Goal: Obtain resource: Obtain resource

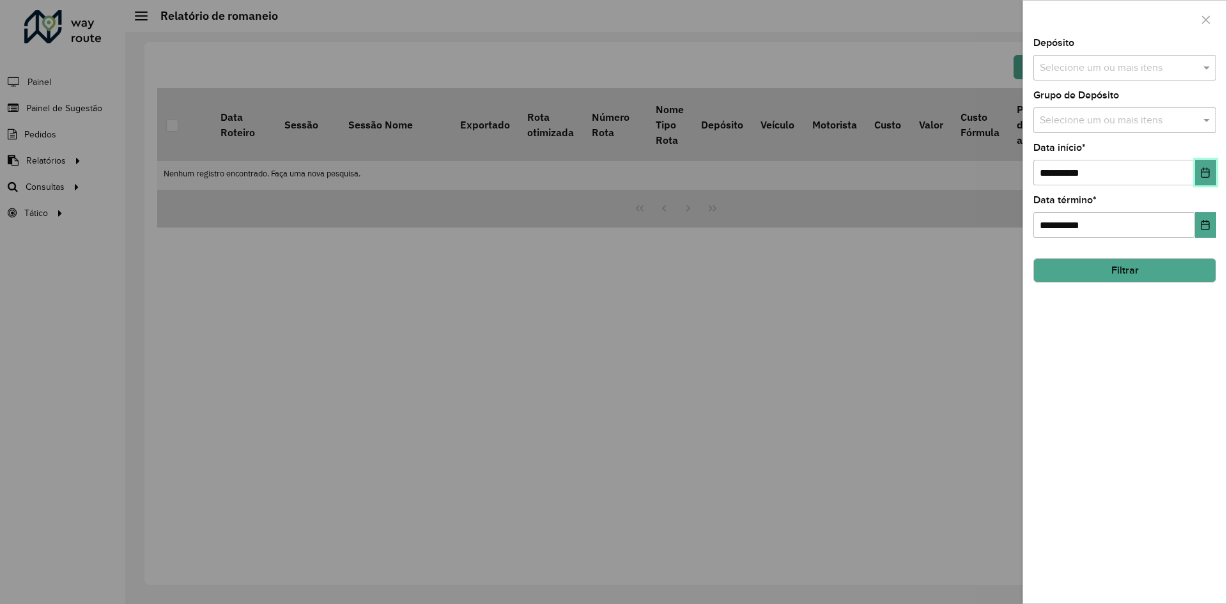
click at [1208, 173] on icon "Choose Date" at bounding box center [1205, 172] width 8 height 10
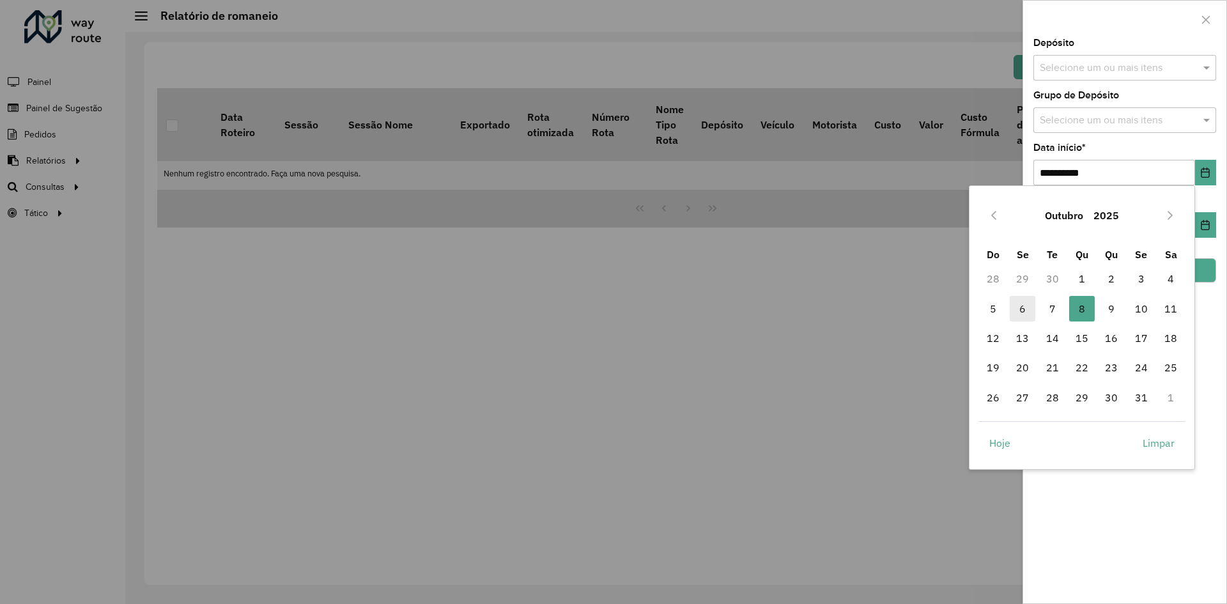
click at [1019, 305] on span "6" at bounding box center [1023, 309] width 26 height 26
type input "**********"
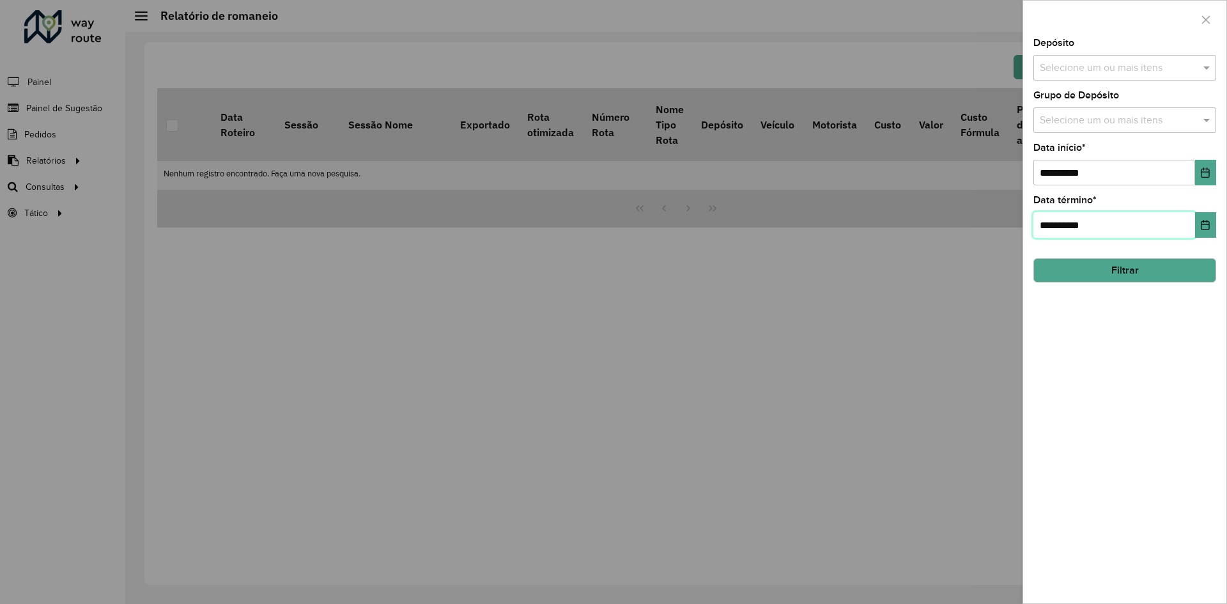
click at [1196, 229] on span "**********" at bounding box center [1124, 225] width 183 height 26
click at [1201, 226] on icon "Choose Date" at bounding box center [1205, 225] width 8 height 10
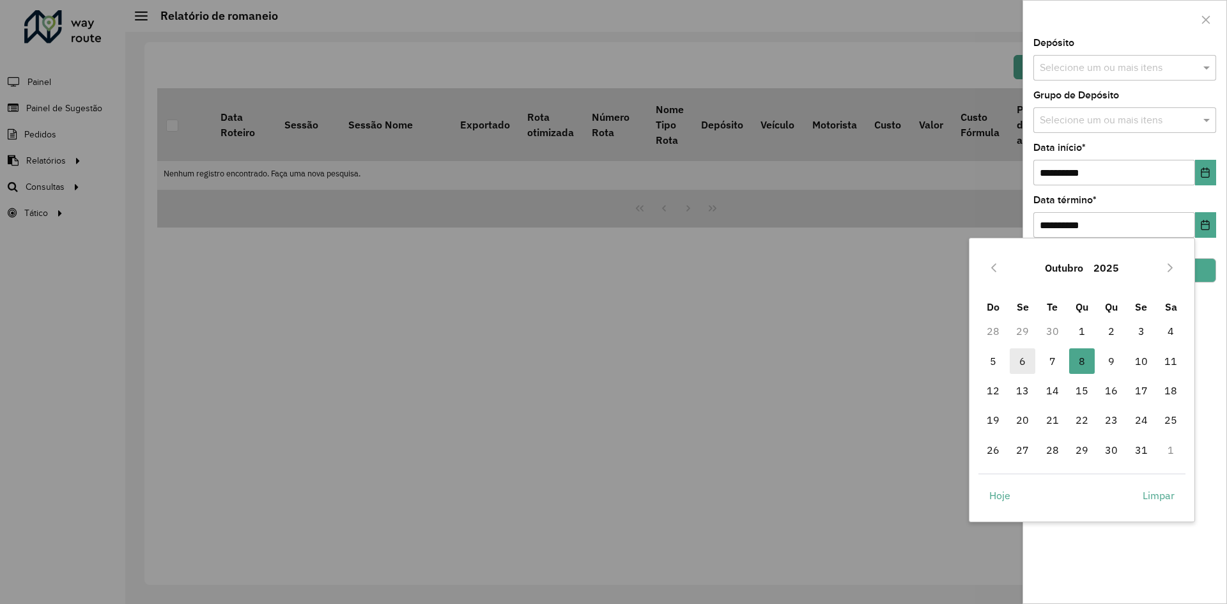
click at [1016, 362] on span "6" at bounding box center [1023, 361] width 26 height 26
type input "**********"
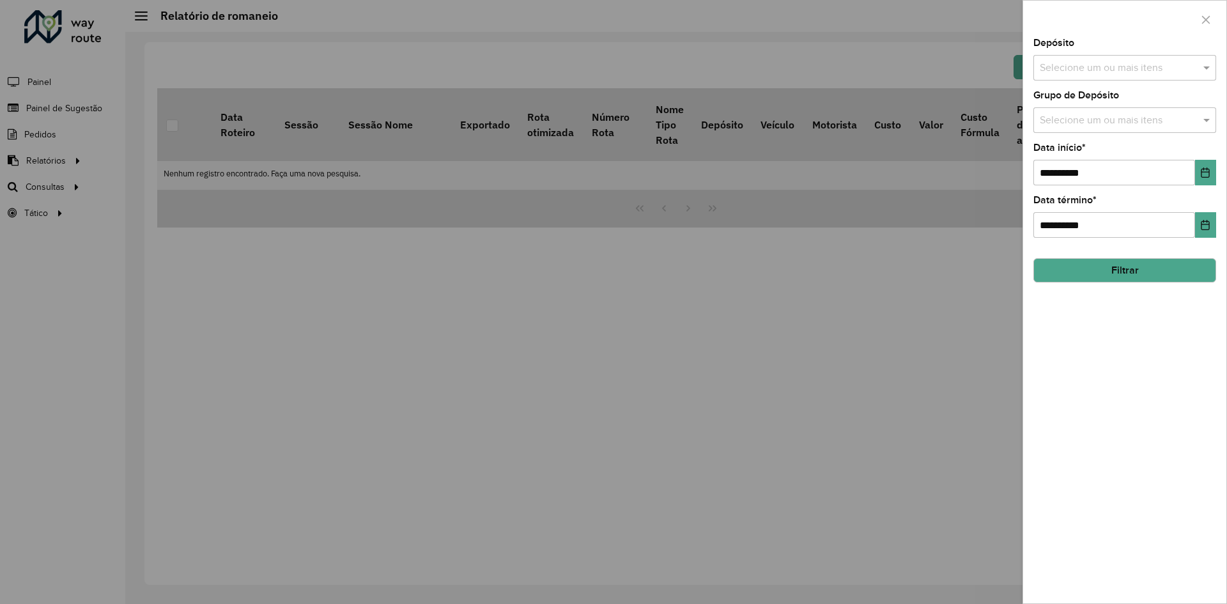
click at [1132, 58] on div "Selecione um ou mais itens" at bounding box center [1124, 68] width 183 height 26
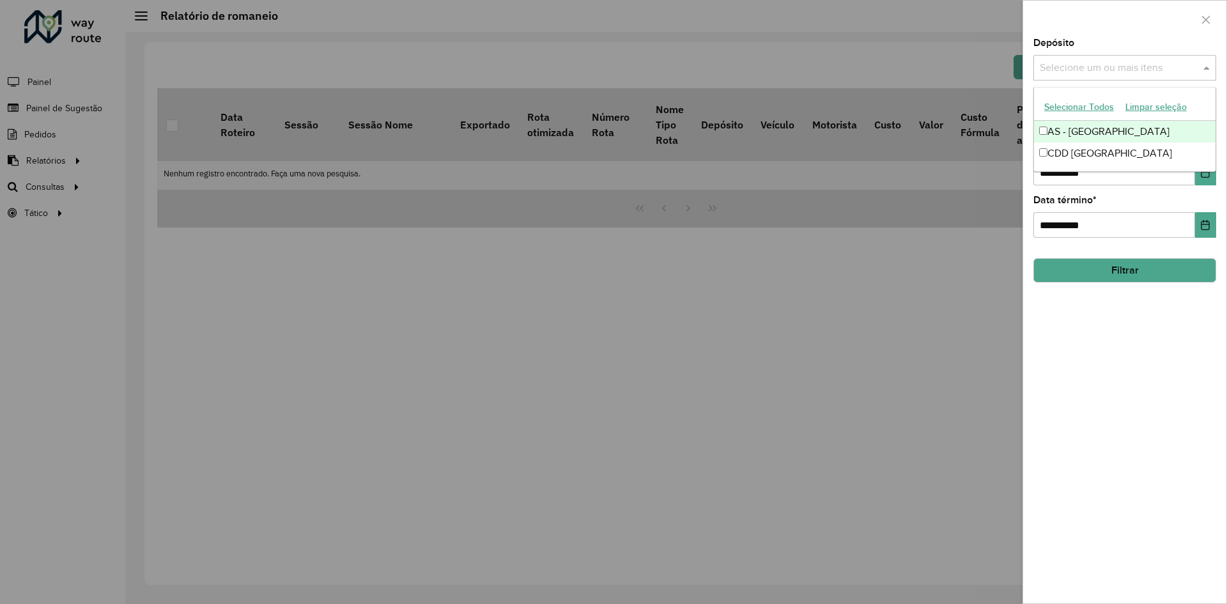
click at [1132, 61] on input "text" at bounding box center [1118, 68] width 164 height 15
click at [1086, 156] on div "CDD [GEOGRAPHIC_DATA]" at bounding box center [1124, 153] width 181 height 22
click at [1101, 22] on div at bounding box center [1124, 20] width 203 height 38
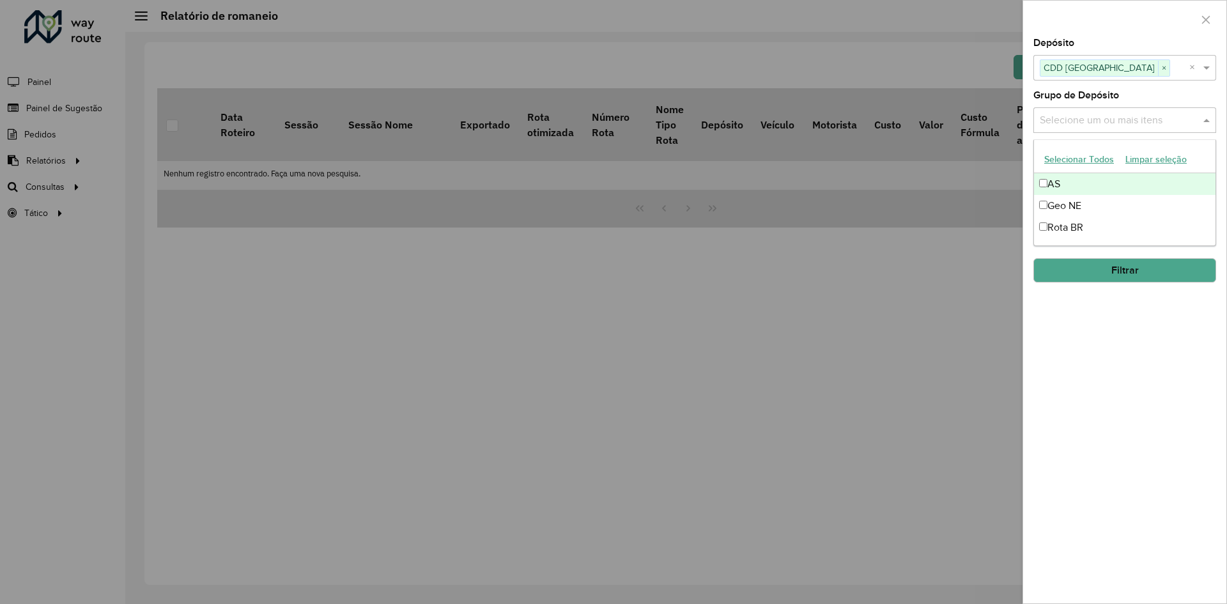
click at [1119, 114] on input "text" at bounding box center [1118, 120] width 164 height 15
click at [1082, 226] on div "Rota BR" at bounding box center [1124, 228] width 181 height 22
click at [1118, 332] on div "**********" at bounding box center [1124, 320] width 203 height 565
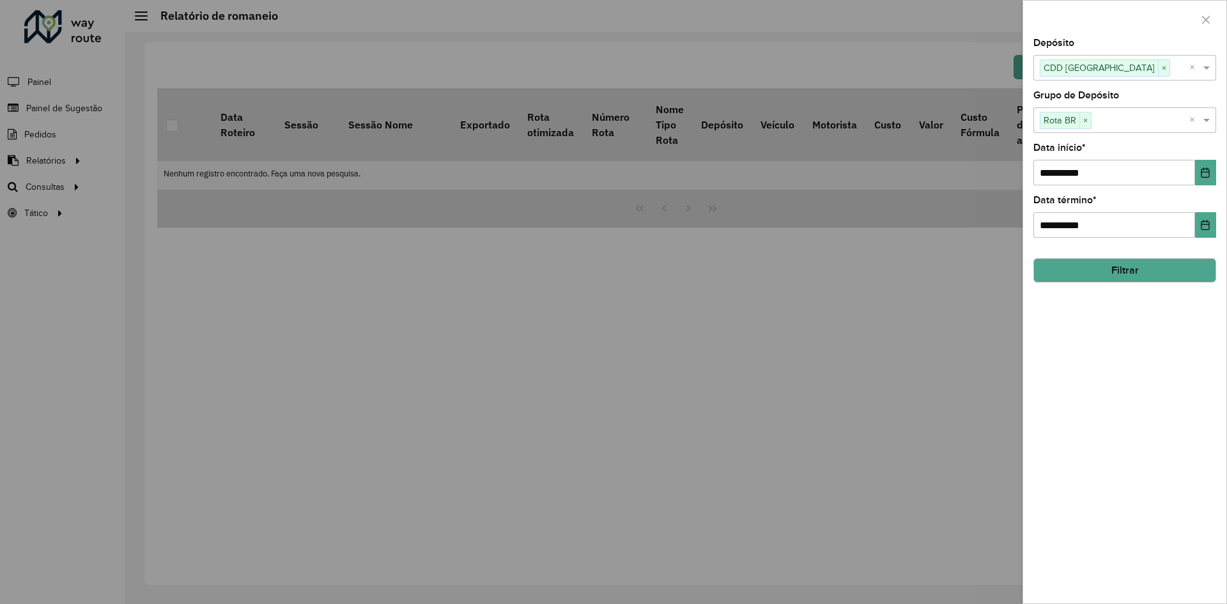
drag, startPoint x: 1128, startPoint y: 268, endPoint x: 1043, endPoint y: 175, distance: 125.8
click at [1128, 269] on button "Filtrar" at bounding box center [1124, 270] width 183 height 24
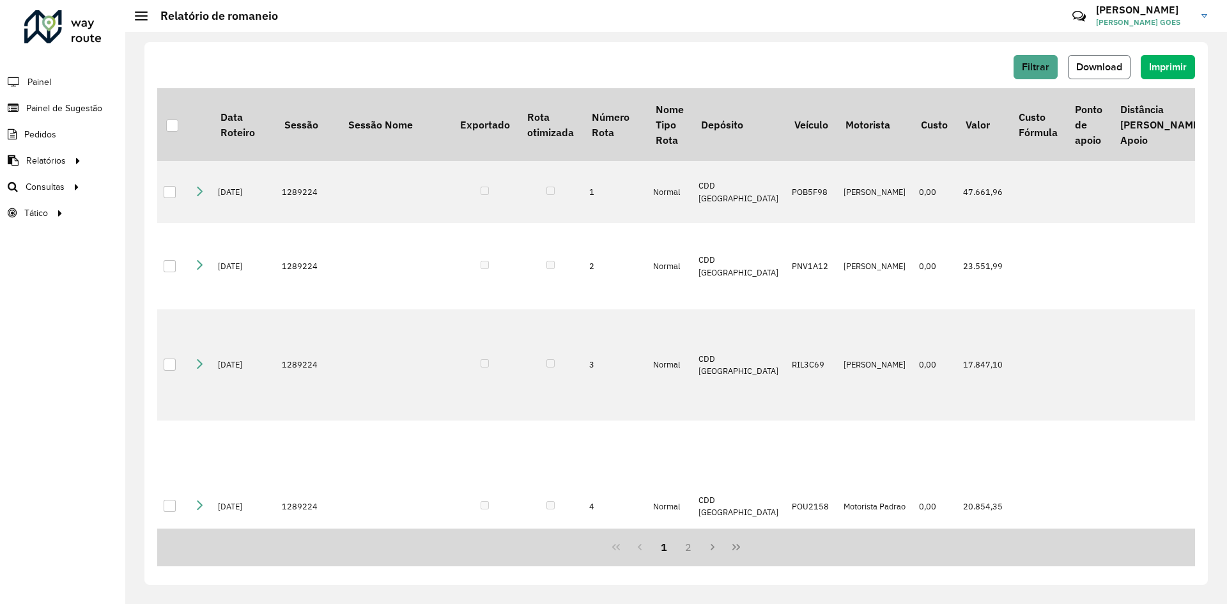
click at [1118, 62] on span "Download" at bounding box center [1099, 66] width 46 height 11
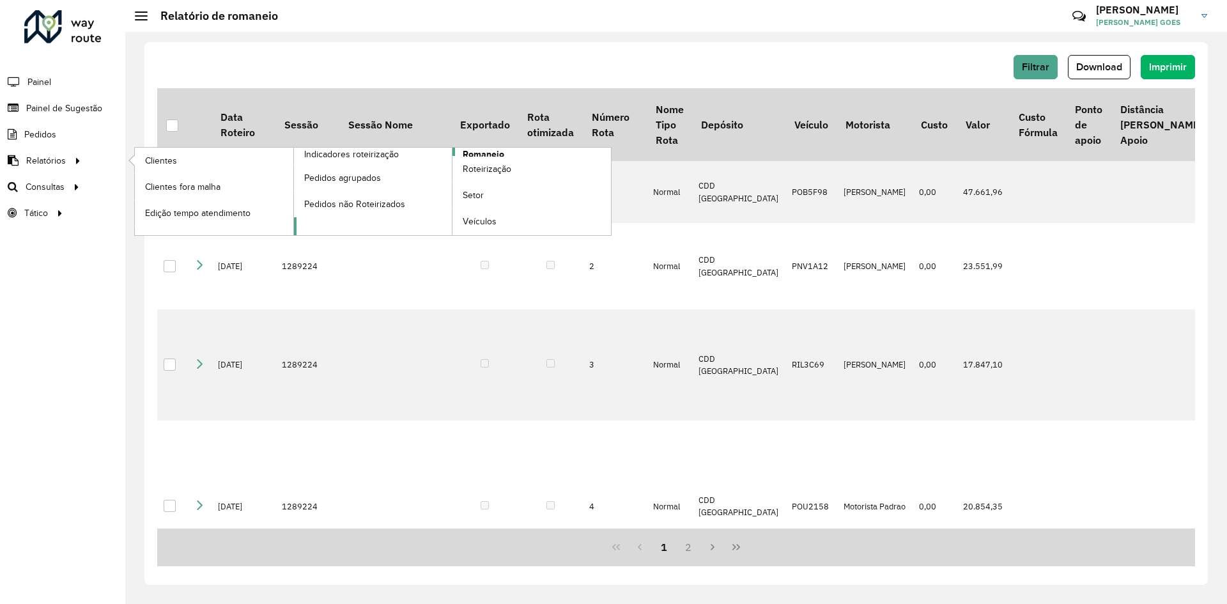
click at [508, 151] on link "Romaneio" at bounding box center [453, 192] width 318 height 88
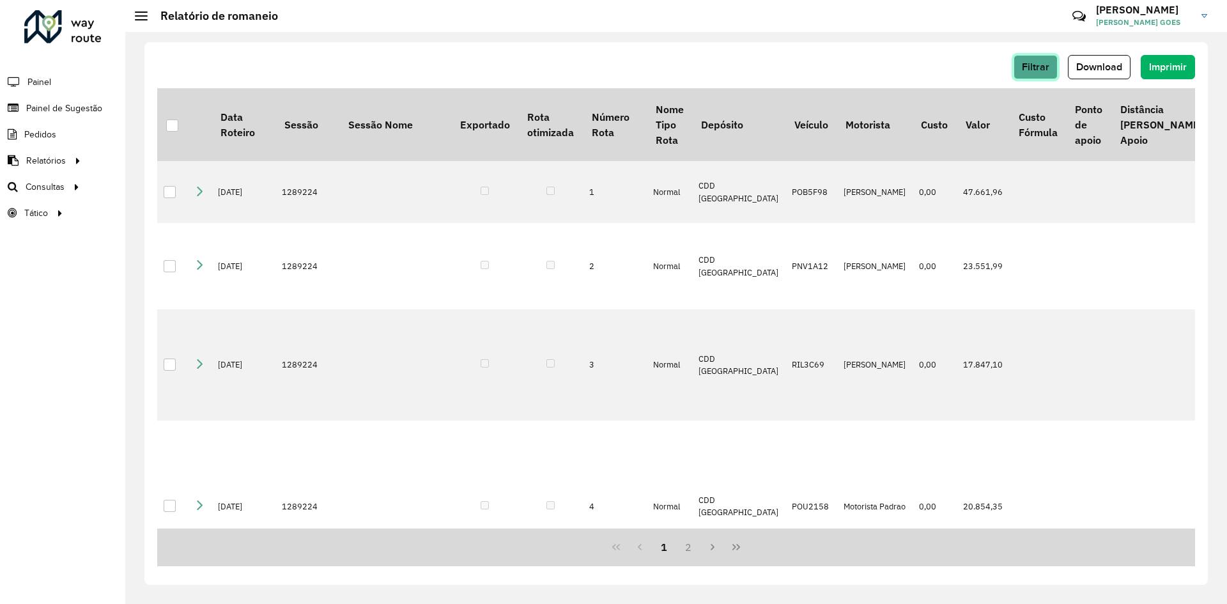
click at [1052, 70] on button "Filtrar" at bounding box center [1035, 67] width 44 height 24
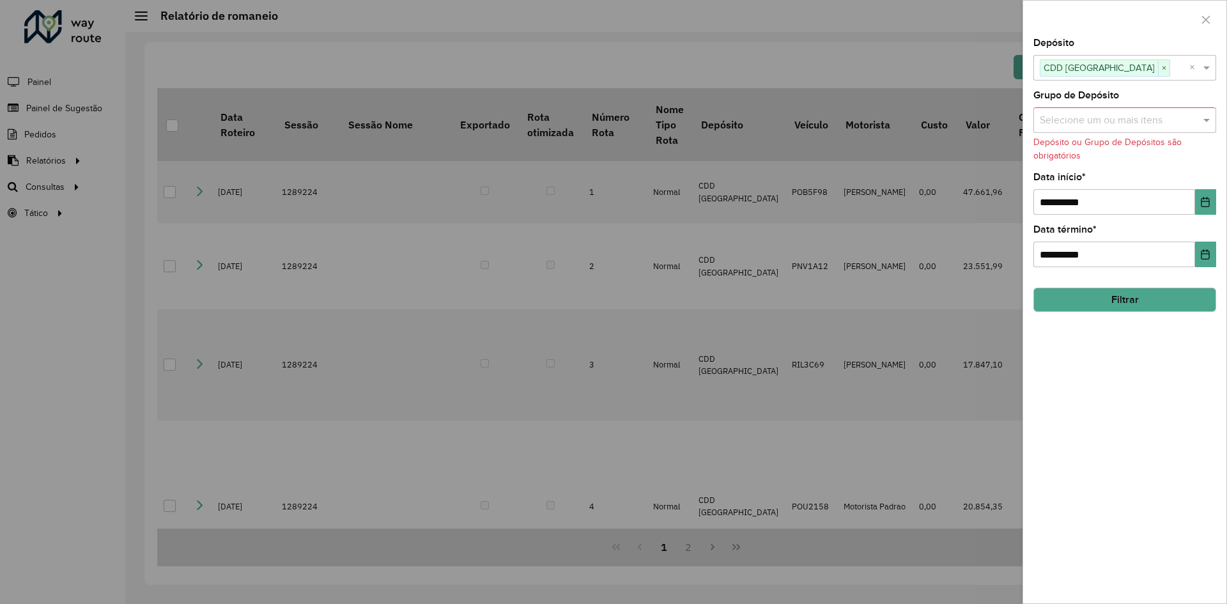
click at [1185, 110] on div "Selecione um ou mais itens" at bounding box center [1124, 120] width 183 height 26
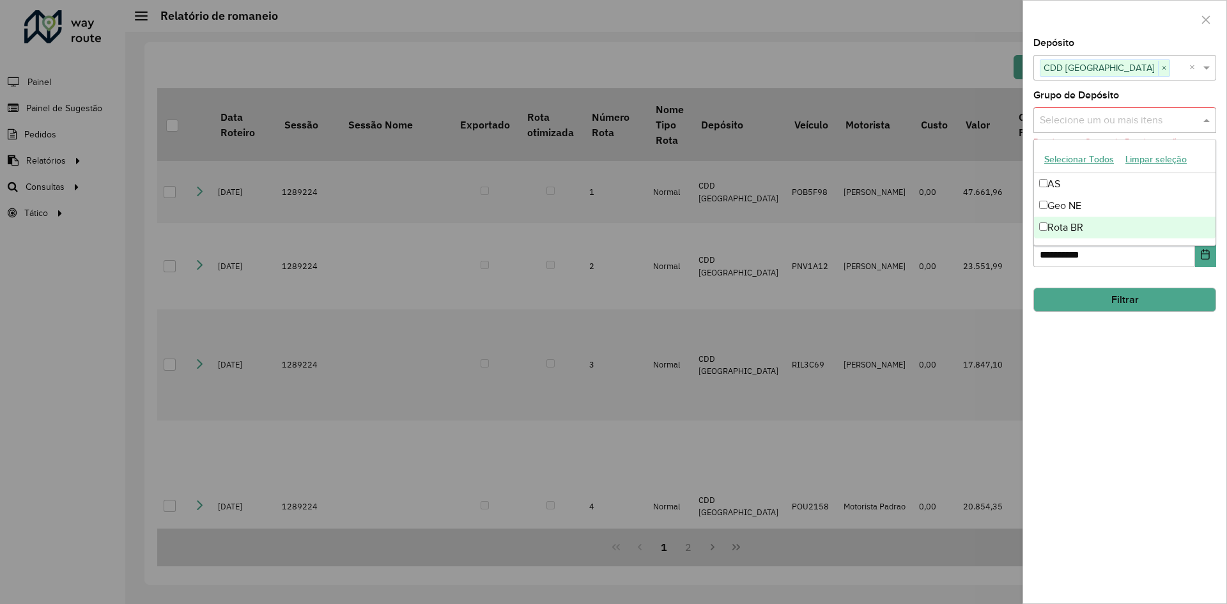
click at [1140, 308] on button "Filtrar" at bounding box center [1124, 300] width 183 height 24
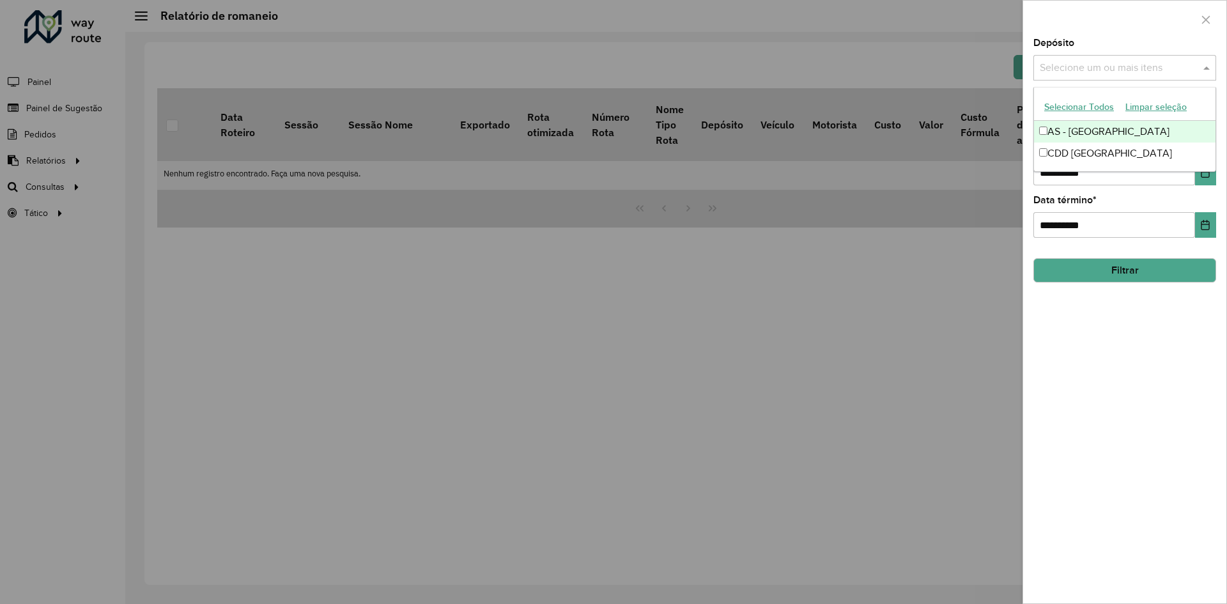
click at [1148, 61] on input "text" at bounding box center [1118, 68] width 164 height 15
click at [1089, 155] on div "CDD [GEOGRAPHIC_DATA]" at bounding box center [1124, 153] width 181 height 22
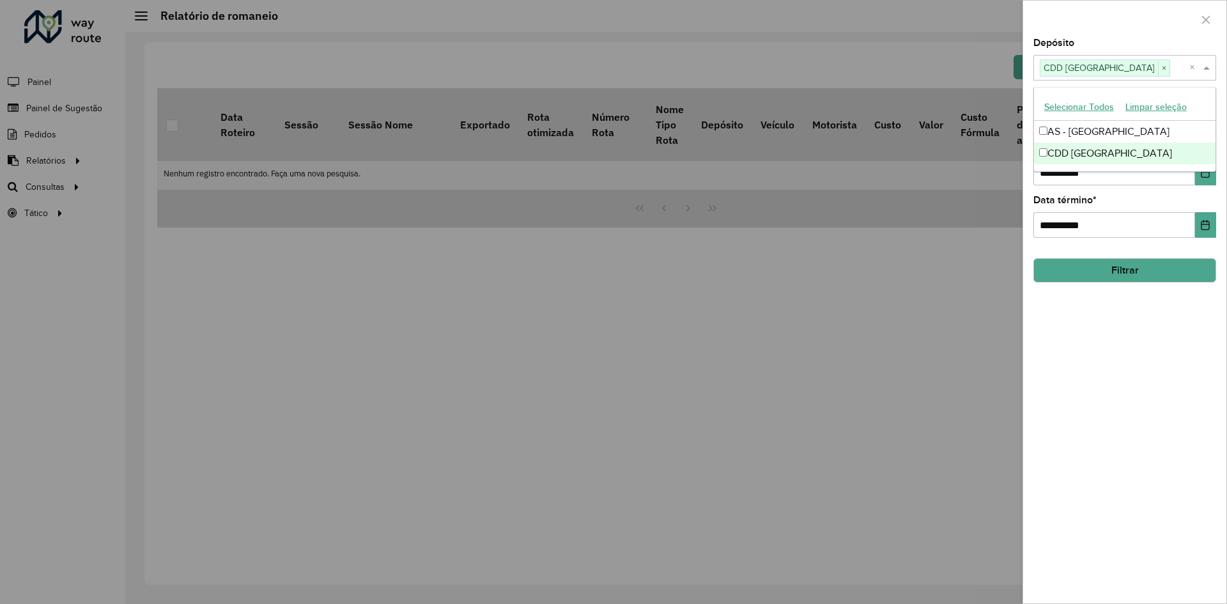
click at [1119, 327] on div "**********" at bounding box center [1124, 320] width 203 height 565
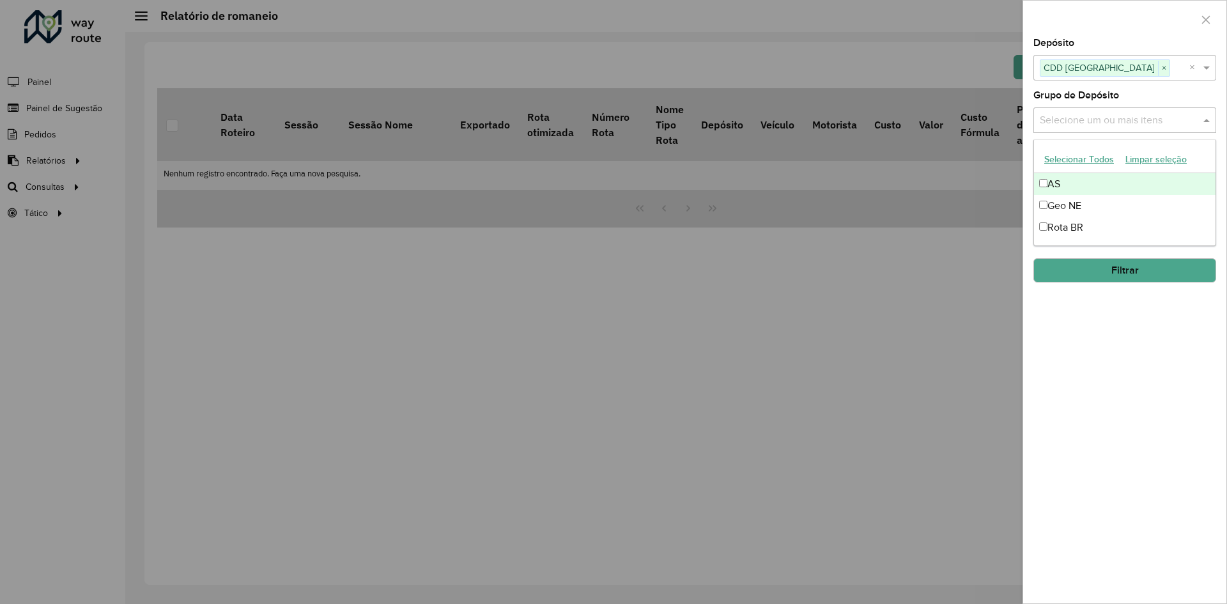
click at [1135, 114] on input "text" at bounding box center [1118, 120] width 164 height 15
click at [1082, 231] on div "Rota BR" at bounding box center [1124, 228] width 181 height 22
click at [1095, 325] on div "**********" at bounding box center [1124, 320] width 203 height 565
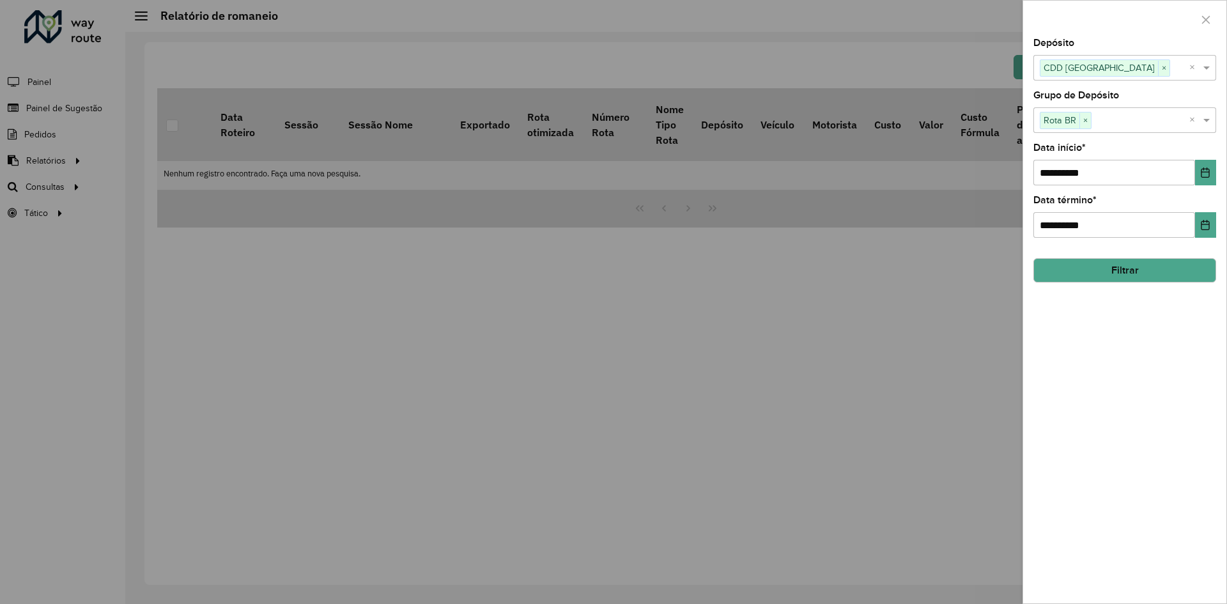
click at [1120, 266] on button "Filtrar" at bounding box center [1124, 270] width 183 height 24
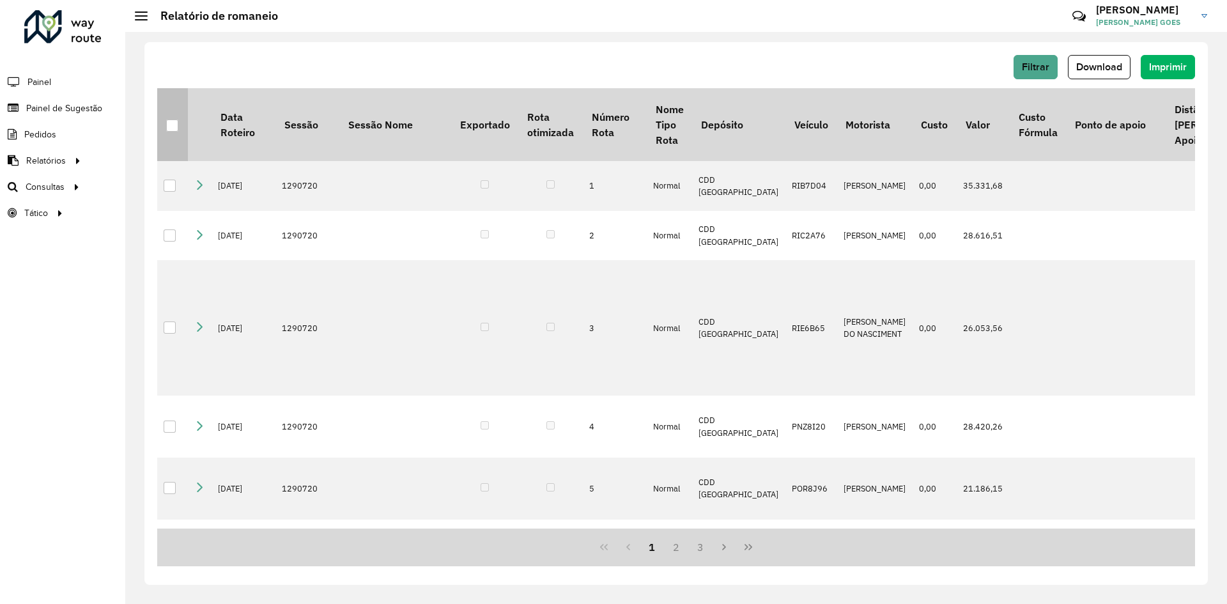
click at [169, 125] on div at bounding box center [172, 125] width 12 height 12
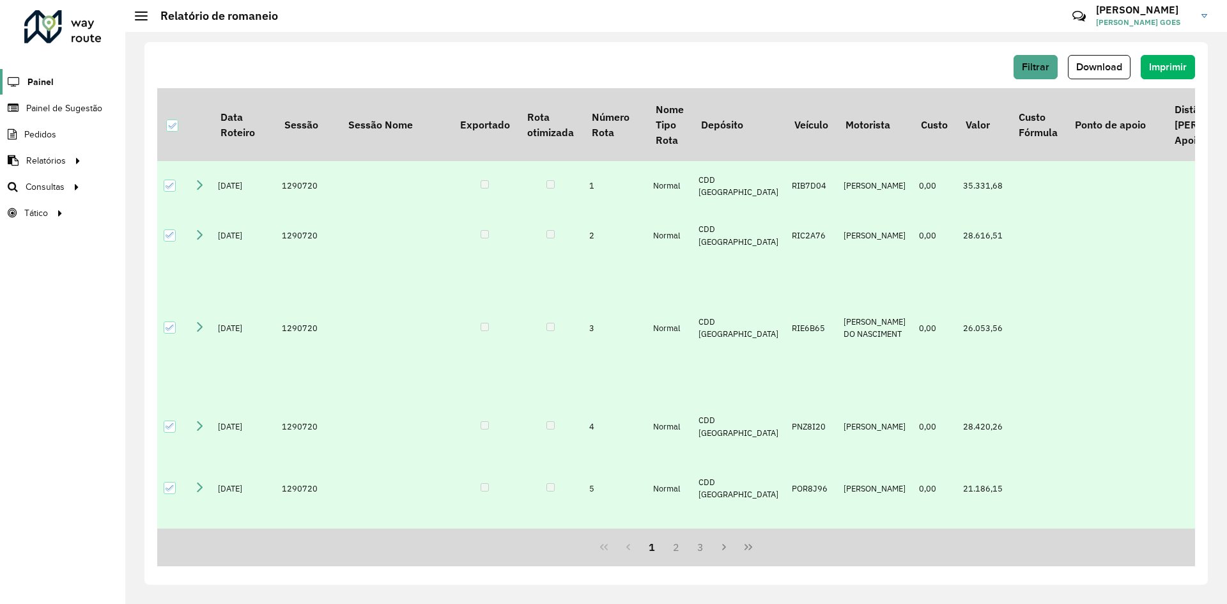
click at [41, 78] on span "Painel" at bounding box center [40, 81] width 26 height 13
click at [76, 143] on li "Pedidos" at bounding box center [62, 134] width 125 height 26
click at [73, 138] on li "Pedidos" at bounding box center [62, 134] width 125 height 26
click at [69, 107] on span "Painel de Sugestão" at bounding box center [66, 108] width 80 height 13
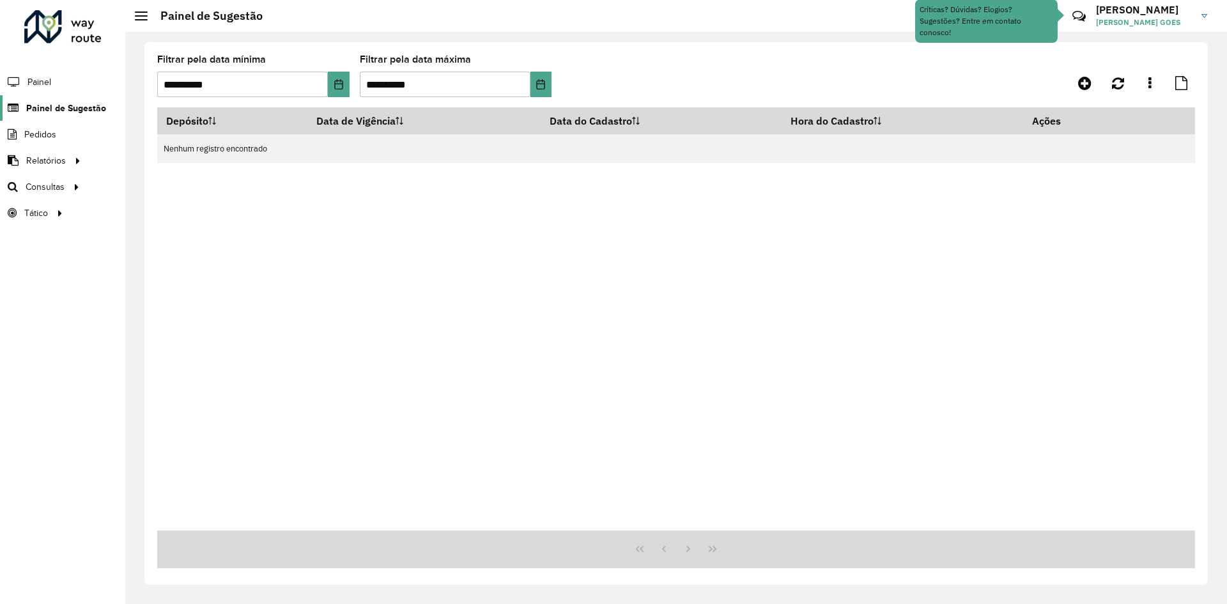
click at [72, 111] on span "Painel de Sugestão" at bounding box center [66, 108] width 80 height 13
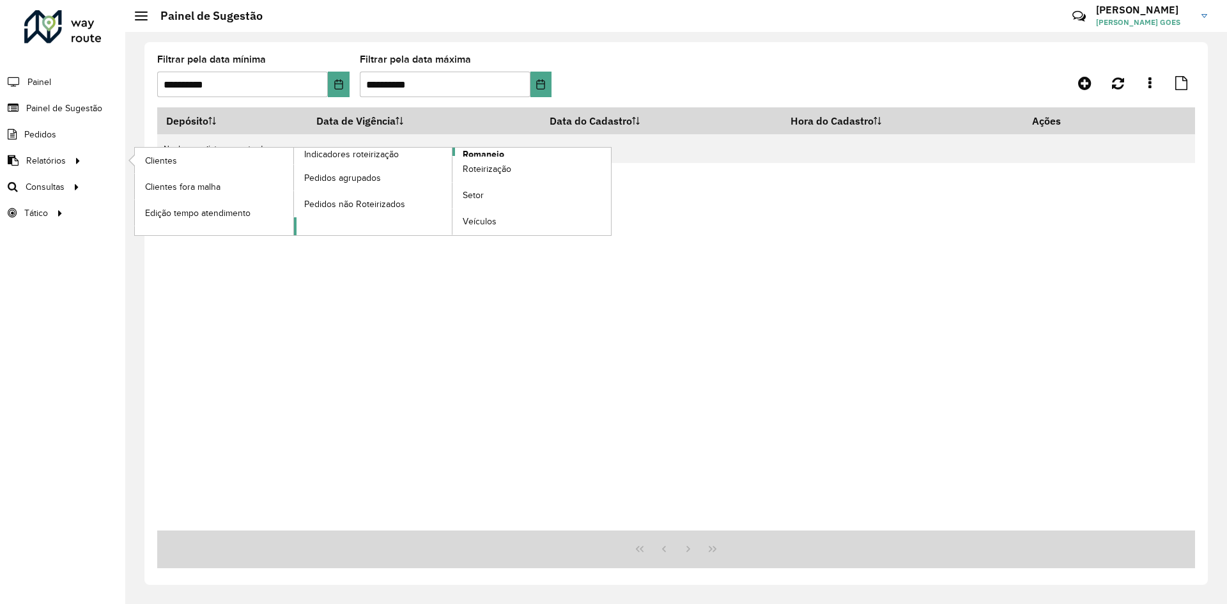
click at [486, 153] on span "Romaneio" at bounding box center [484, 154] width 42 height 13
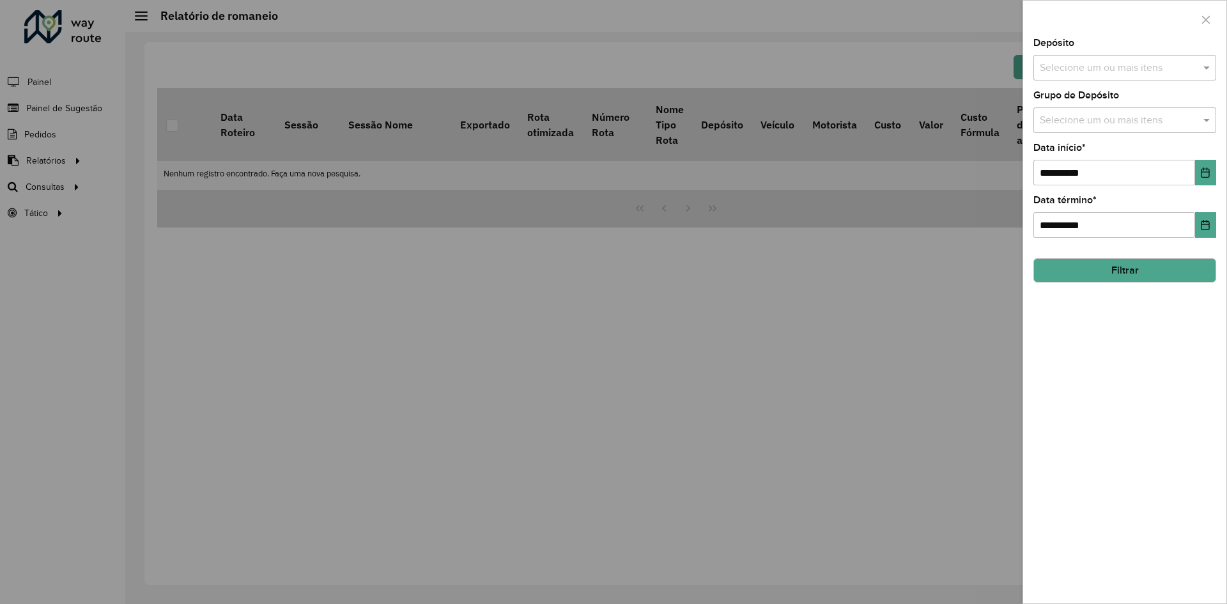
click at [1151, 54] on div "Depósito Selecione um ou mais itens" at bounding box center [1124, 59] width 183 height 42
click at [1152, 70] on input "text" at bounding box center [1118, 68] width 164 height 15
click at [1095, 149] on div "CDD [GEOGRAPHIC_DATA]" at bounding box center [1124, 153] width 181 height 22
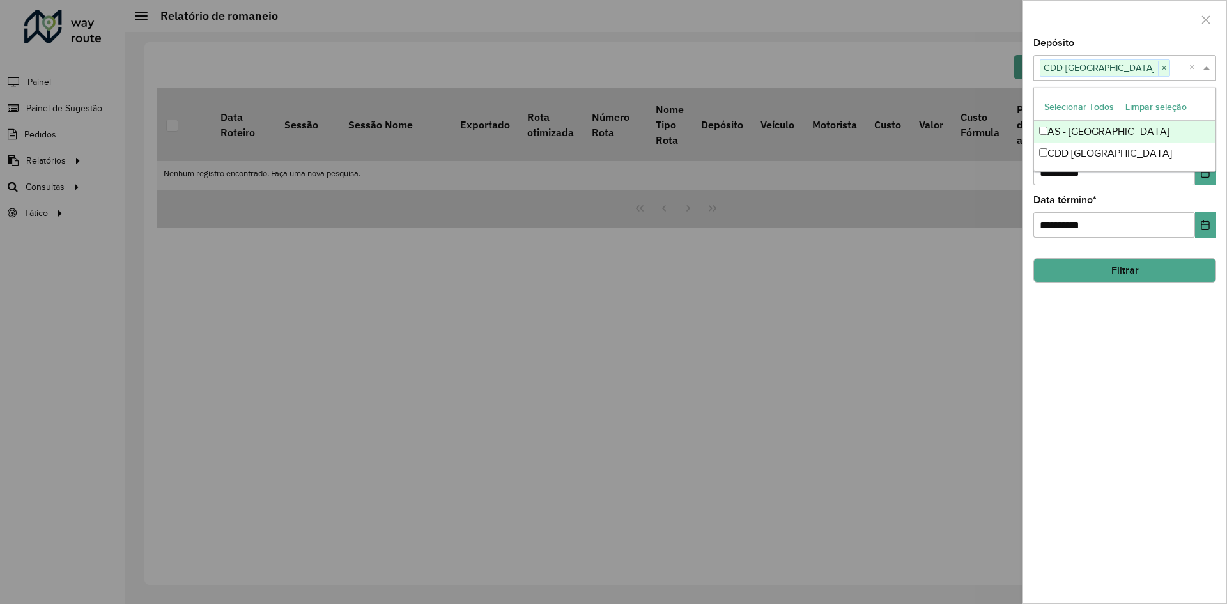
click at [1110, 36] on div at bounding box center [1124, 20] width 203 height 38
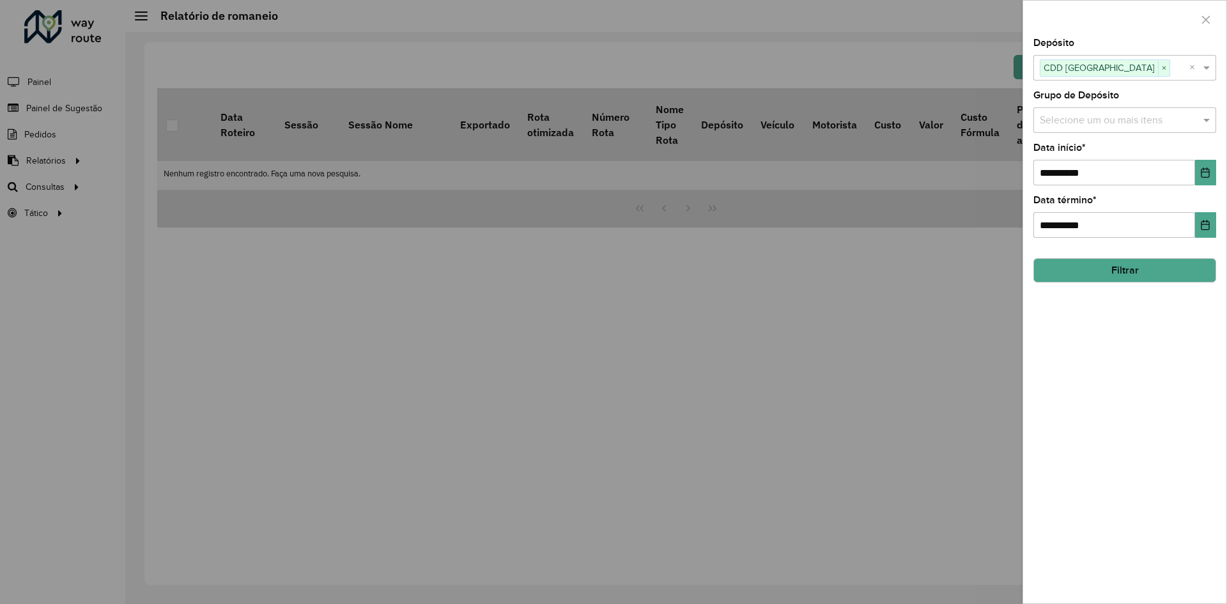
click at [1084, 115] on input "text" at bounding box center [1118, 120] width 164 height 15
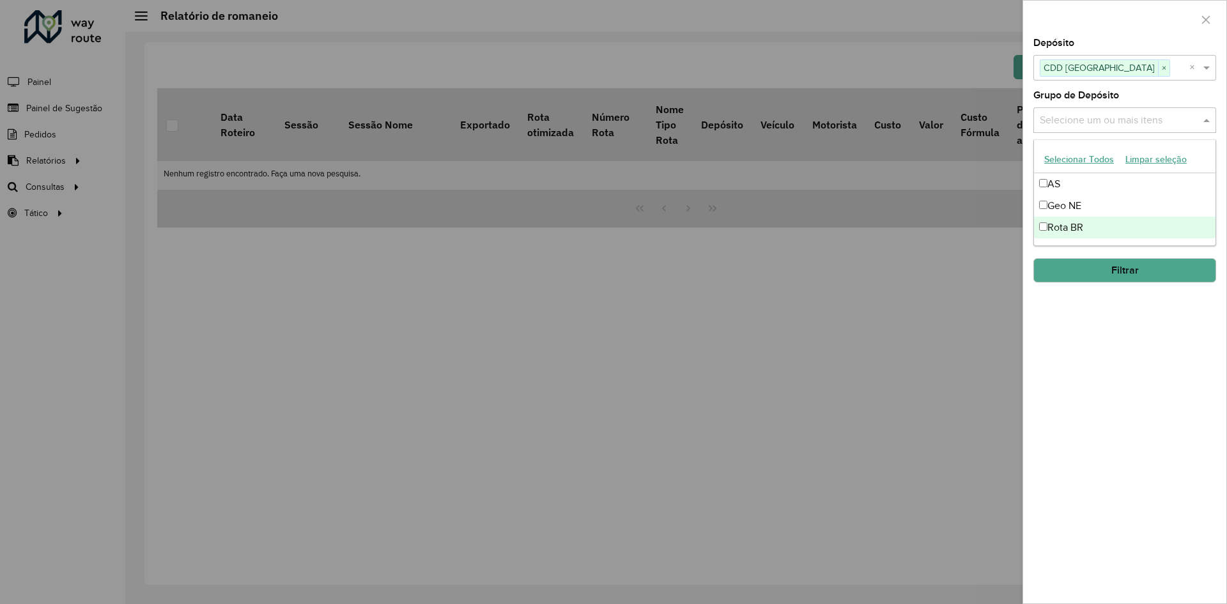
click at [1067, 221] on div "Rota BR" at bounding box center [1124, 228] width 181 height 22
drag, startPoint x: 1080, startPoint y: 346, endPoint x: 1091, endPoint y: 319, distance: 28.1
click at [1081, 346] on div "**********" at bounding box center [1124, 320] width 203 height 565
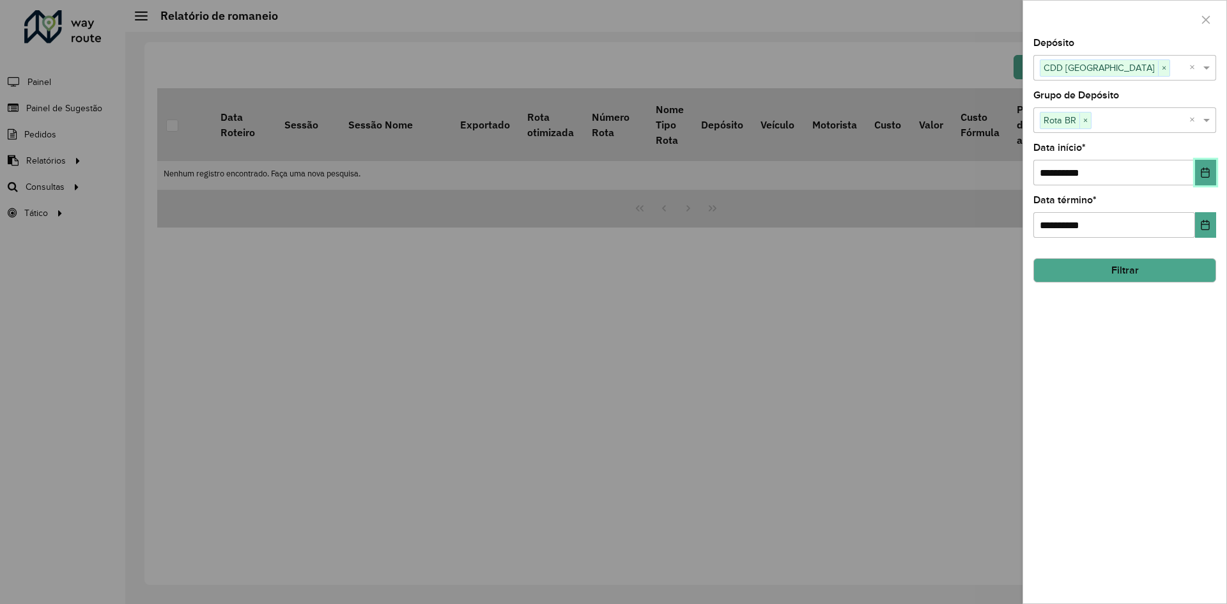
click at [1202, 171] on icon "Choose Date" at bounding box center [1205, 172] width 8 height 10
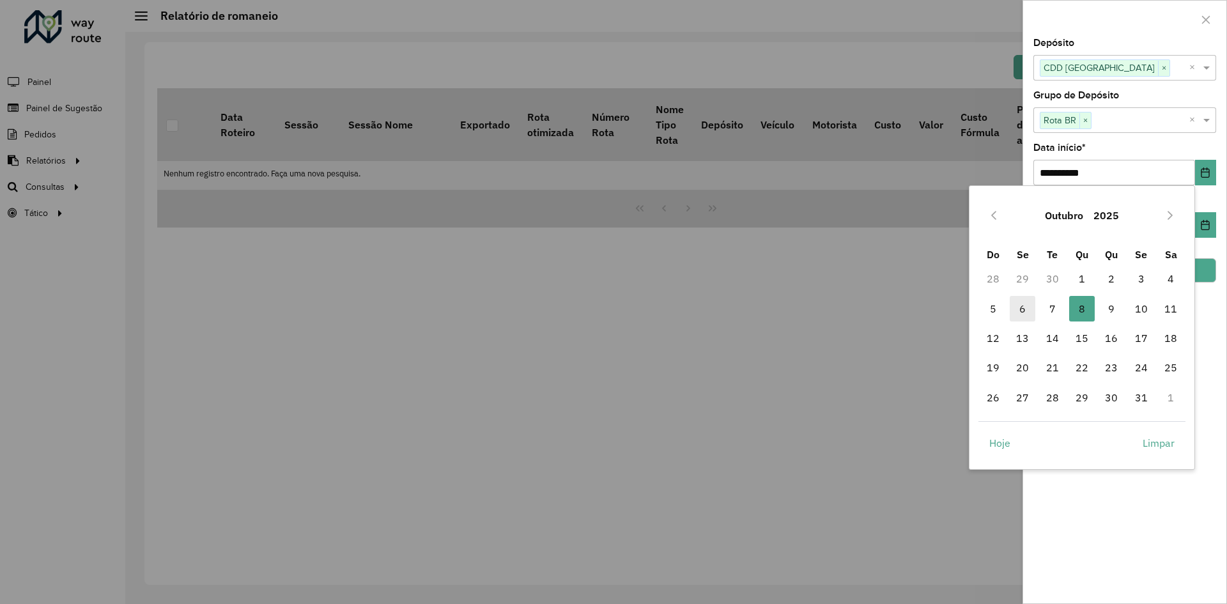
click at [1015, 307] on span "6" at bounding box center [1023, 309] width 26 height 26
type input "**********"
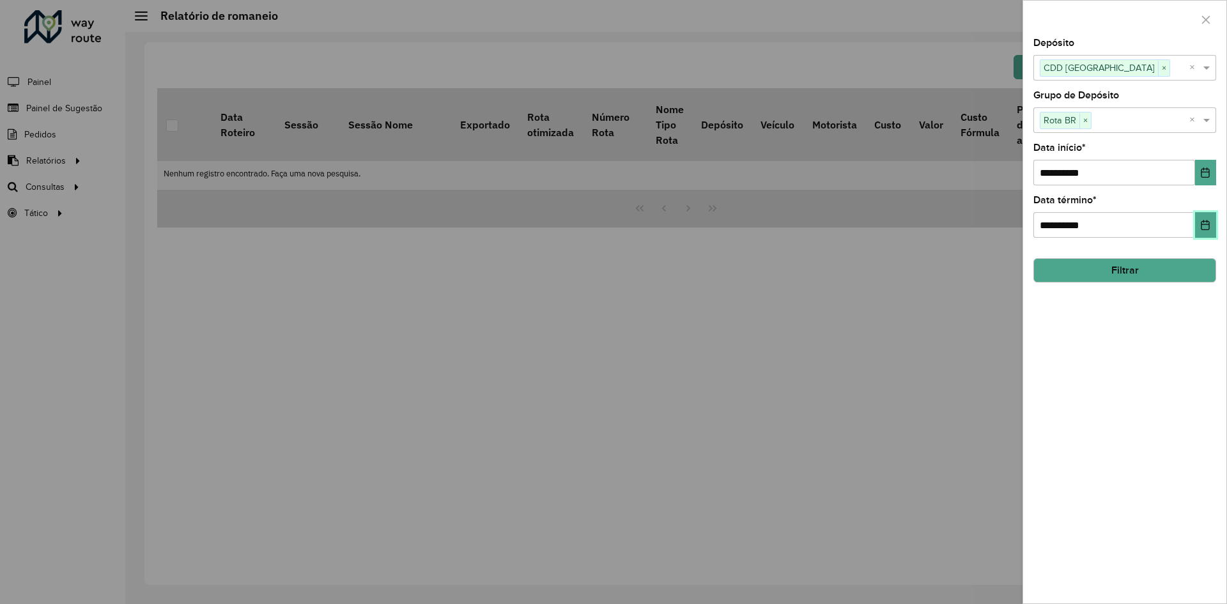
click at [1203, 228] on icon "Choose Date" at bounding box center [1205, 225] width 10 height 10
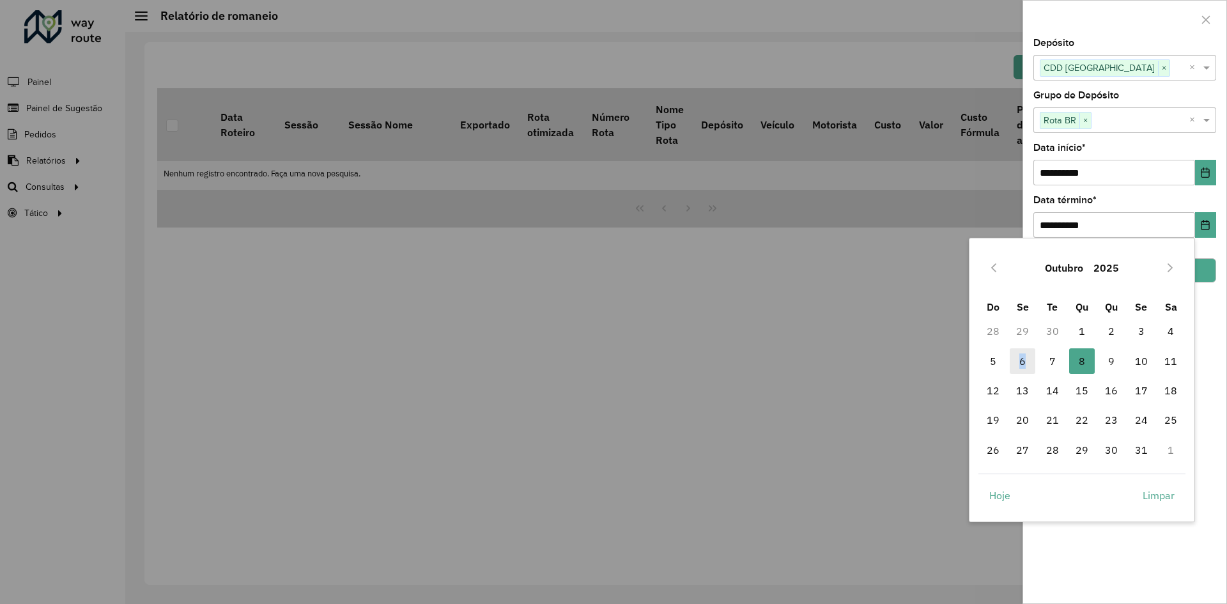
drag, startPoint x: 1022, startPoint y: 364, endPoint x: 1034, endPoint y: 364, distance: 11.5
click at [1023, 364] on span "6" at bounding box center [1023, 361] width 26 height 26
type input "**********"
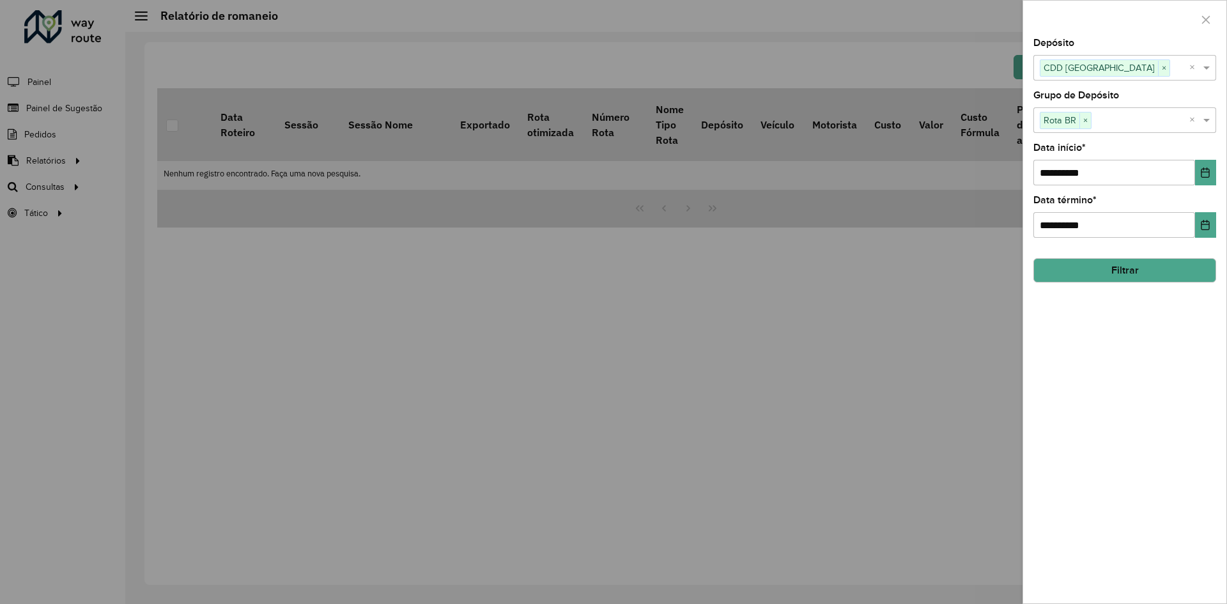
click at [1150, 271] on button "Filtrar" at bounding box center [1124, 270] width 183 height 24
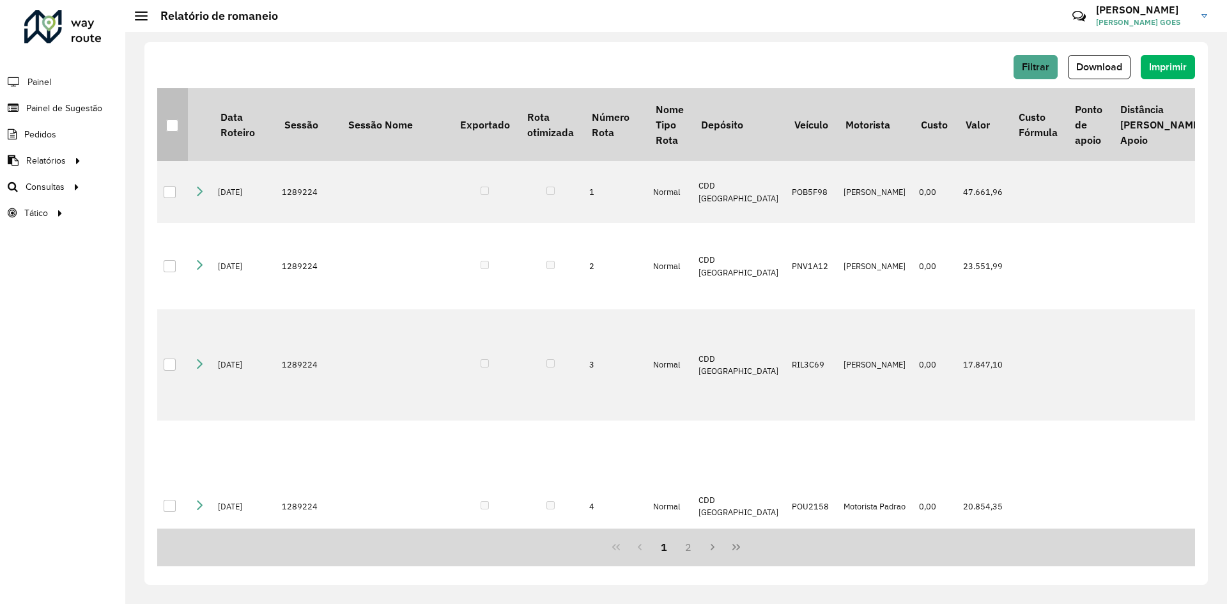
click at [171, 129] on div at bounding box center [172, 125] width 12 height 12
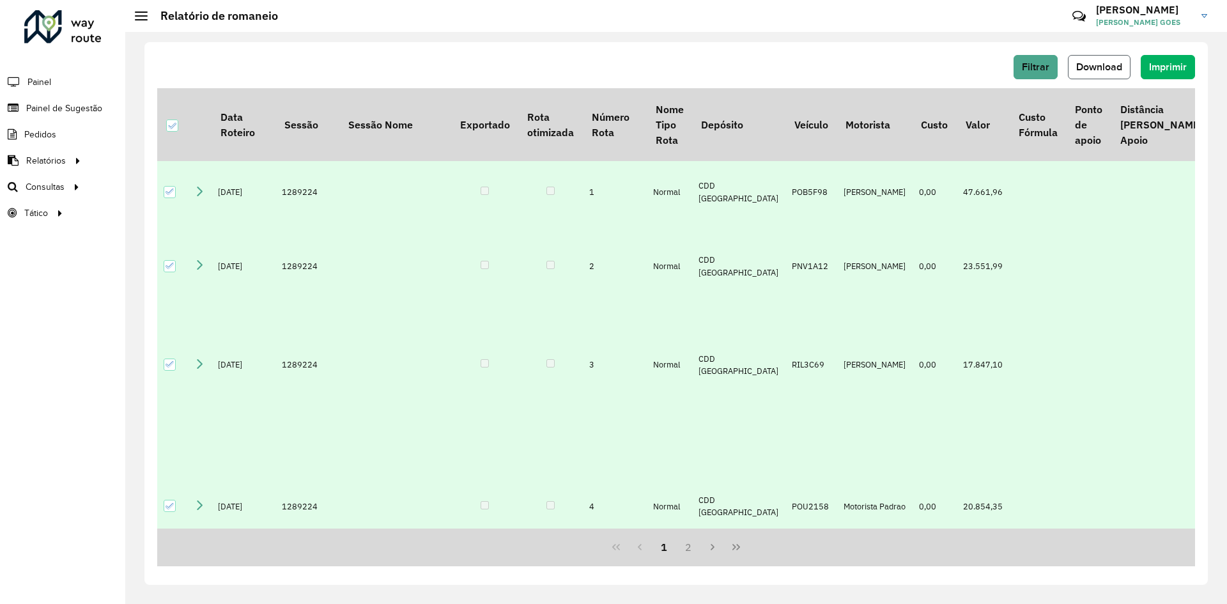
click at [1075, 69] on button "Download" at bounding box center [1099, 67] width 63 height 24
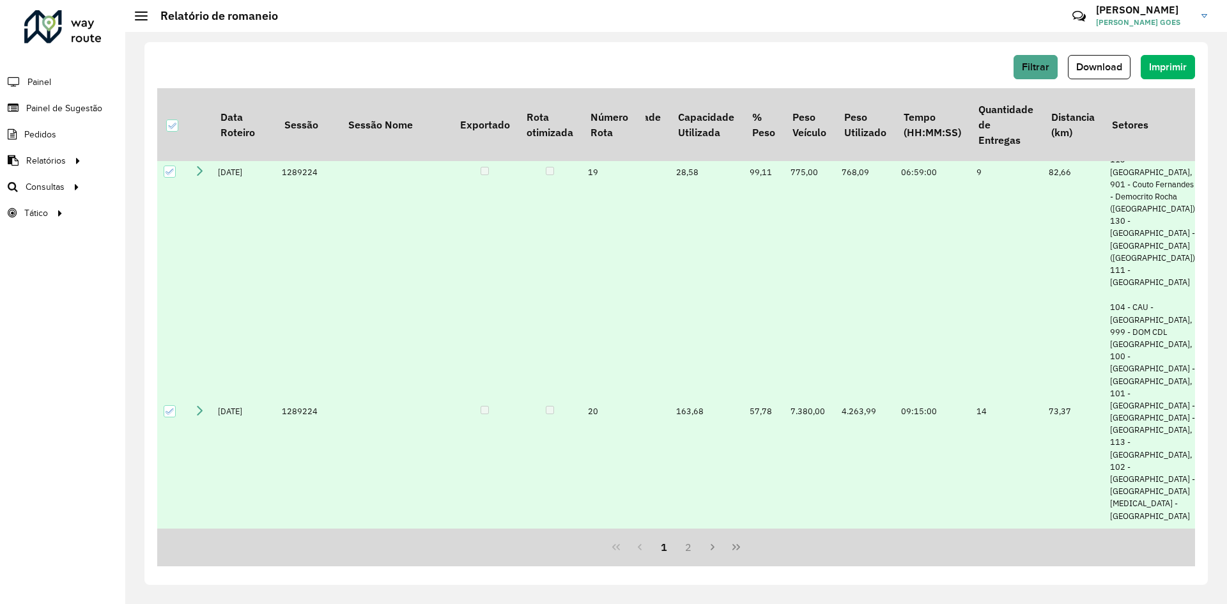
scroll to position [3117, 934]
click at [745, 552] on button "Last Page" at bounding box center [736, 547] width 24 height 24
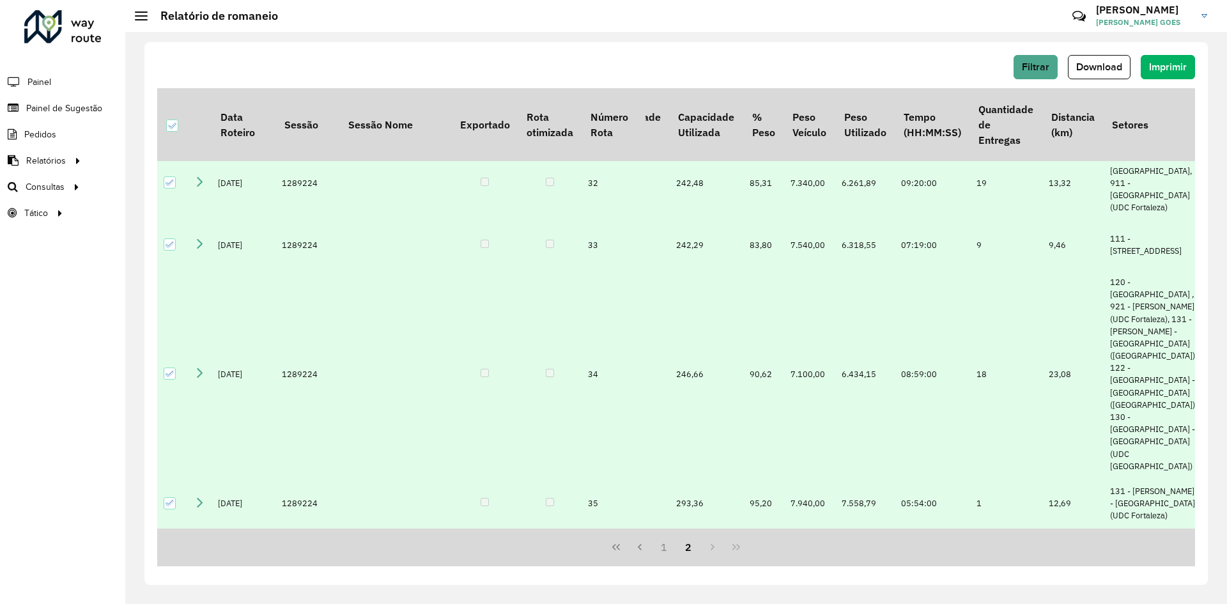
scroll to position [0, 934]
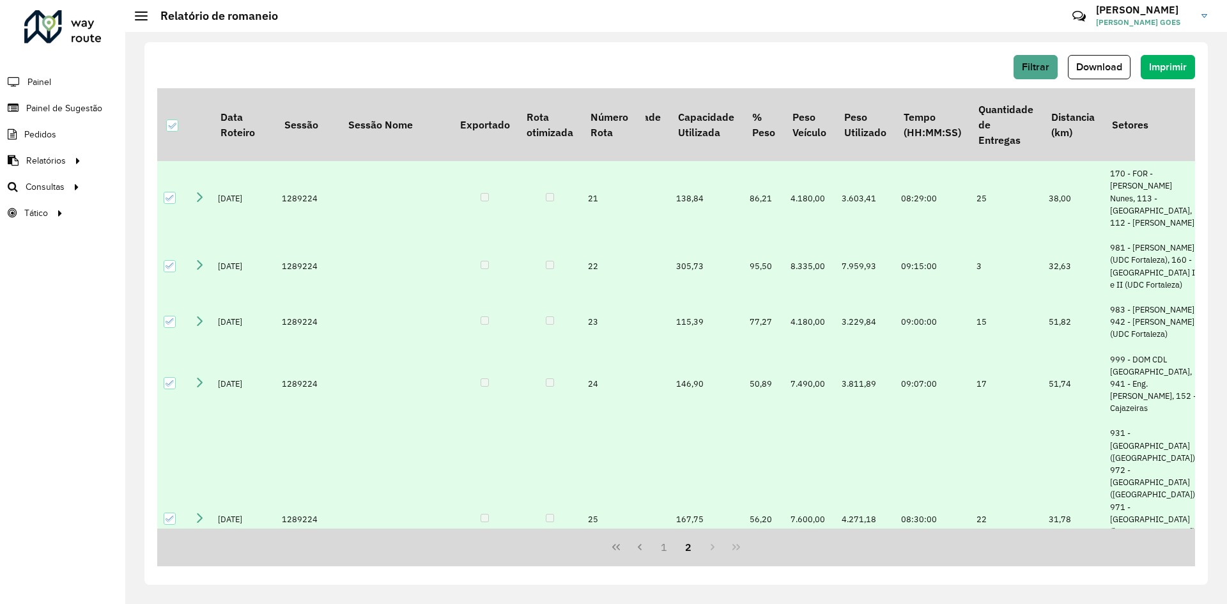
click at [734, 547] on div "1 2" at bounding box center [676, 547] width 1038 height 38
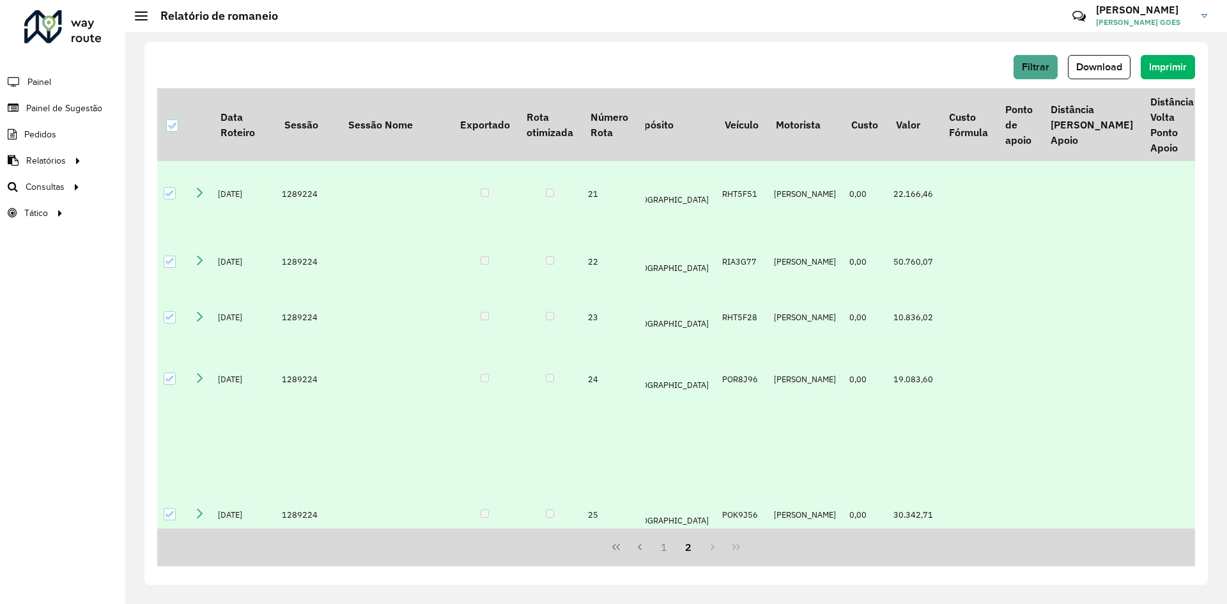
scroll to position [0, 70]
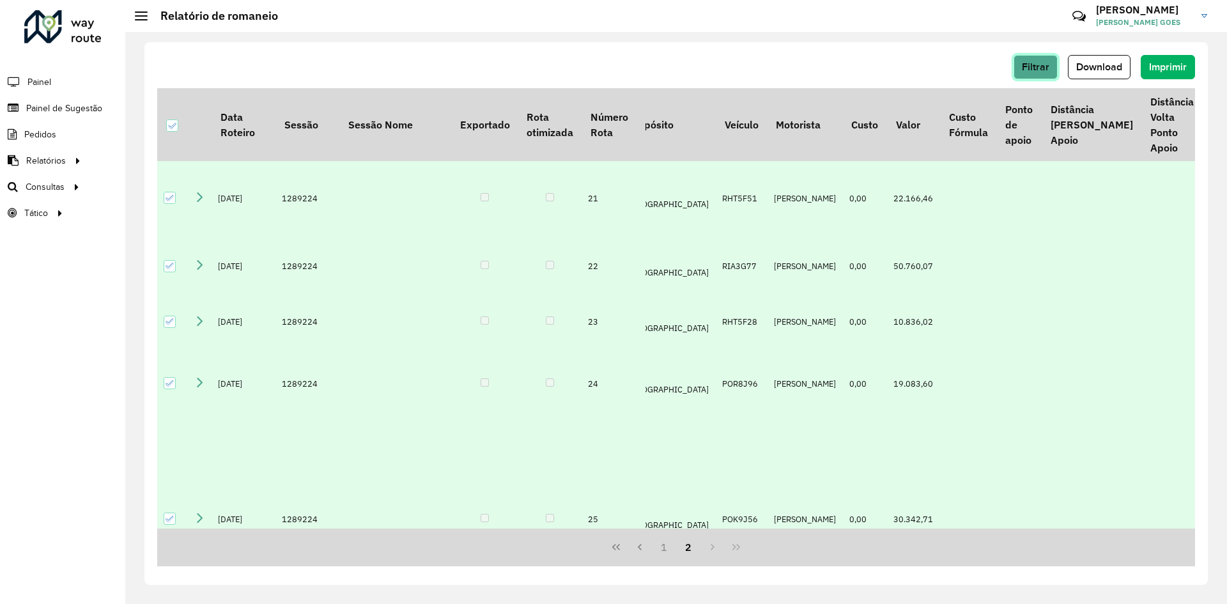
click at [1045, 71] on span "Filtrar" at bounding box center [1035, 66] width 27 height 11
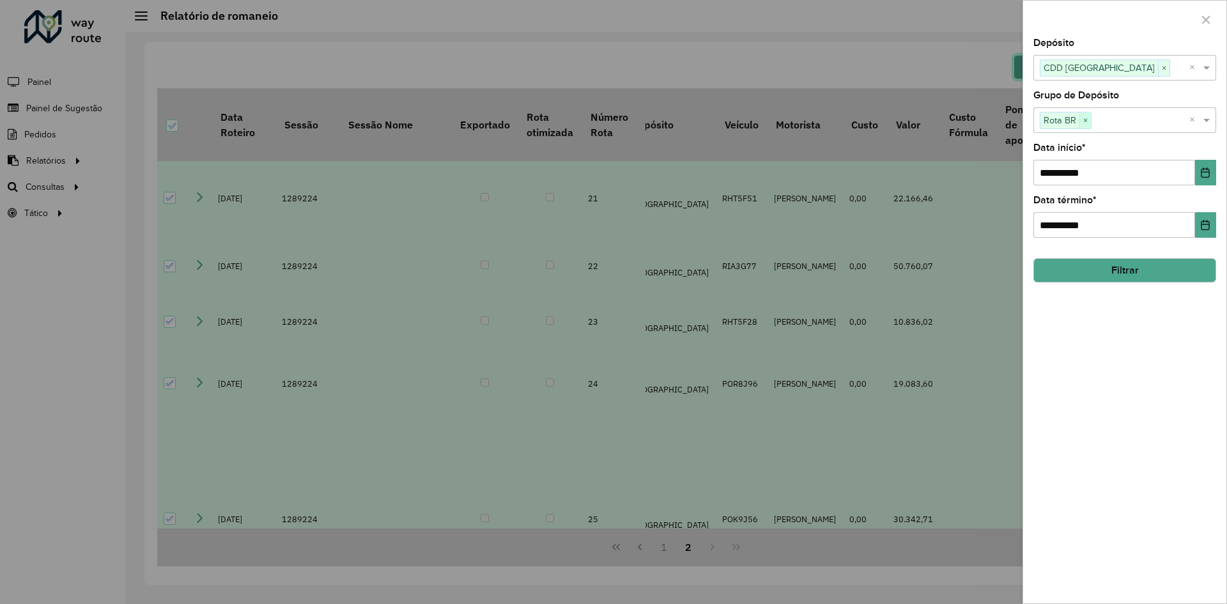
click at [1082, 125] on span "×" at bounding box center [1085, 120] width 12 height 15
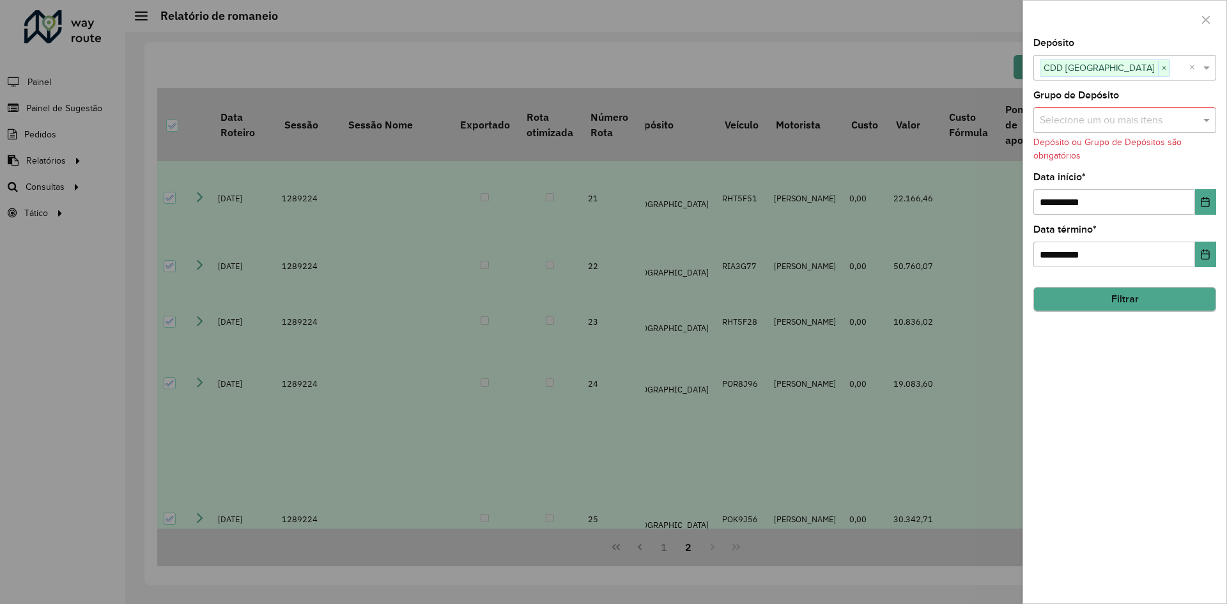
drag, startPoint x: 1128, startPoint y: 318, endPoint x: 1128, endPoint y: 307, distance: 11.5
click at [1128, 318] on div "**********" at bounding box center [1124, 320] width 203 height 565
click at [1130, 307] on button "Filtrar" at bounding box center [1124, 300] width 183 height 24
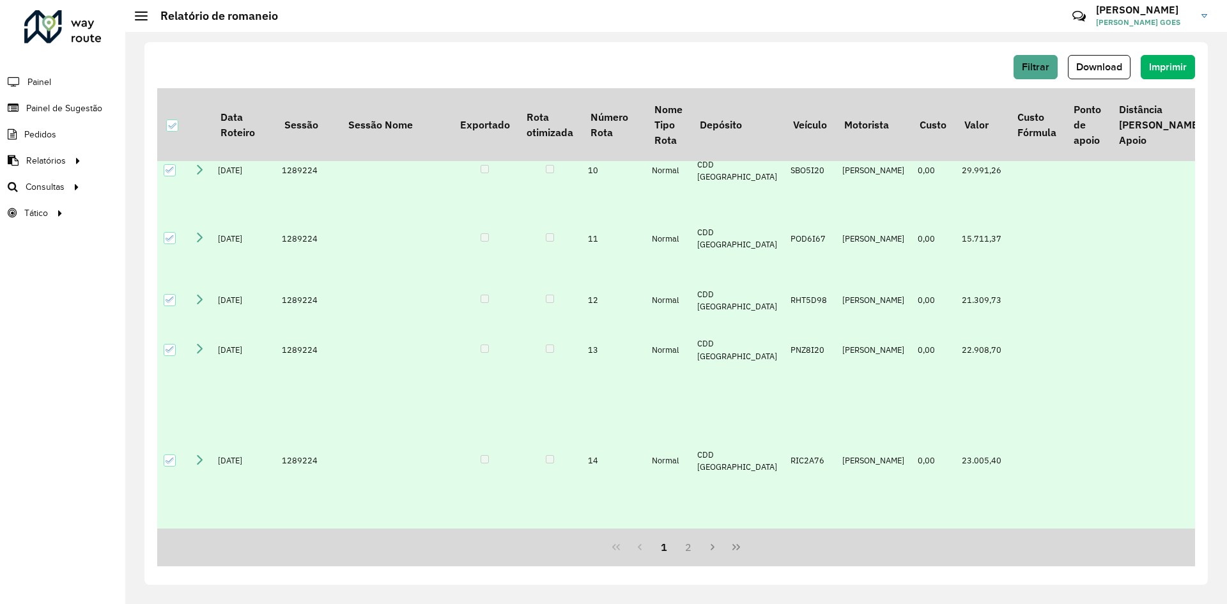
scroll to position [880, 1]
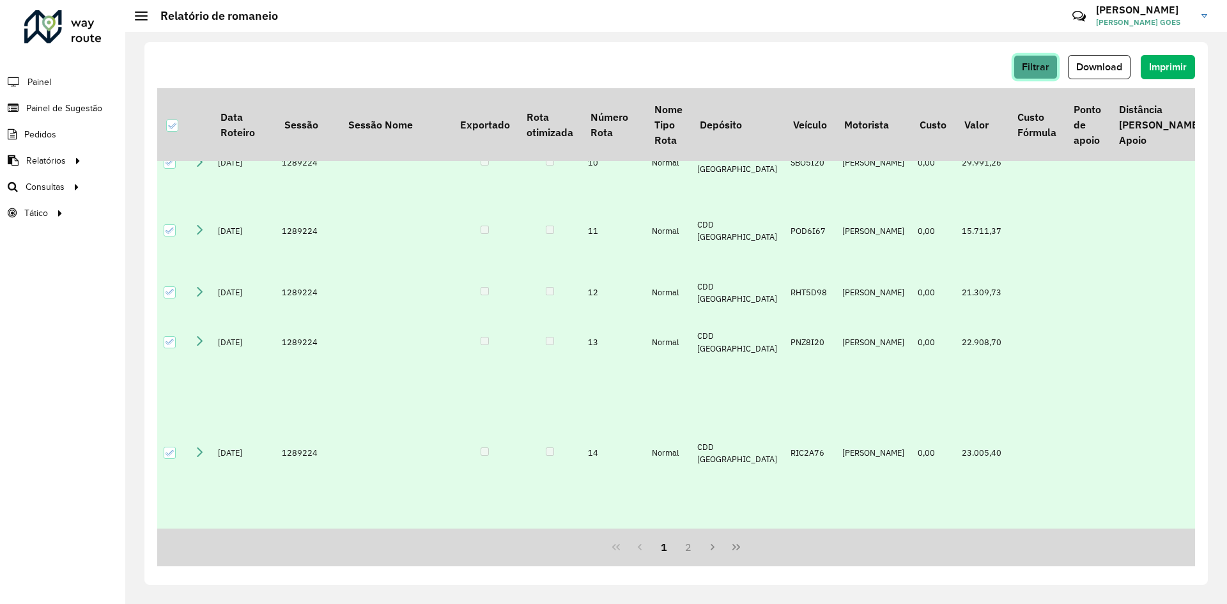
click at [1032, 68] on span "Filtrar" at bounding box center [1035, 66] width 27 height 11
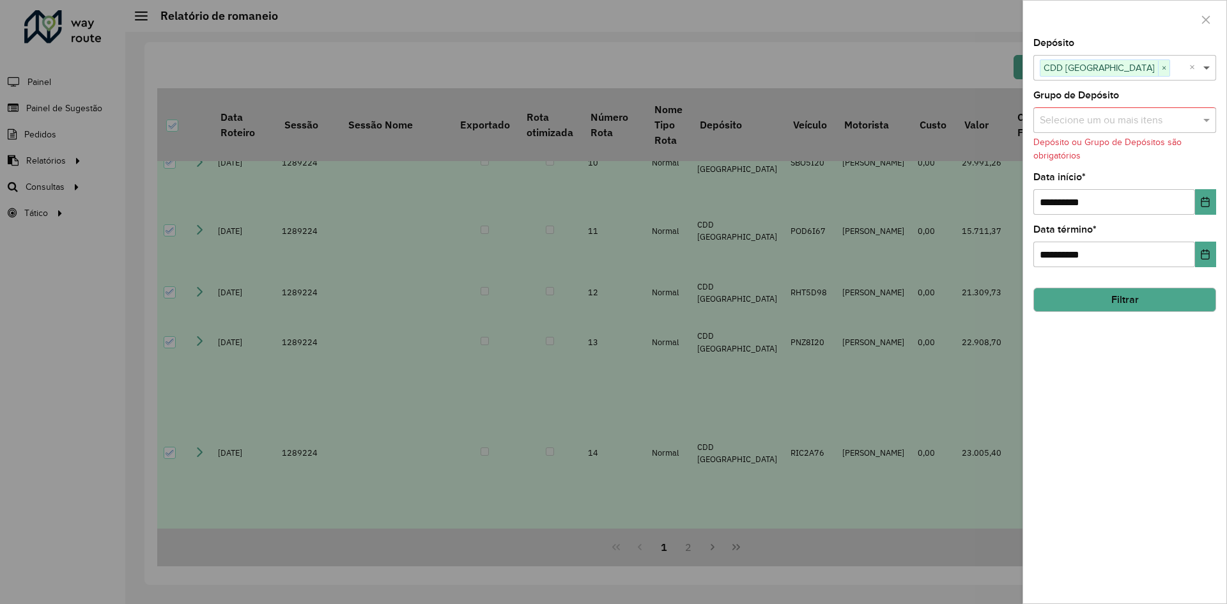
click at [1215, 73] on span at bounding box center [1208, 67] width 16 height 15
click at [1064, 123] on div "AS - [GEOGRAPHIC_DATA]" at bounding box center [1124, 132] width 181 height 22
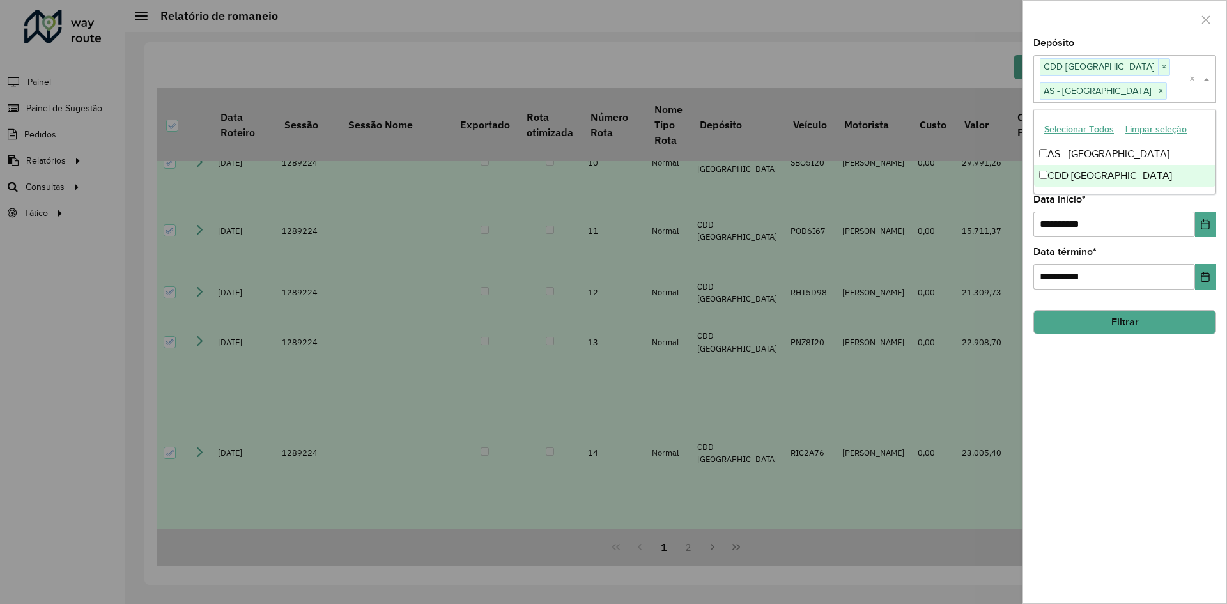
click at [1159, 336] on div "**********" at bounding box center [1124, 320] width 203 height 565
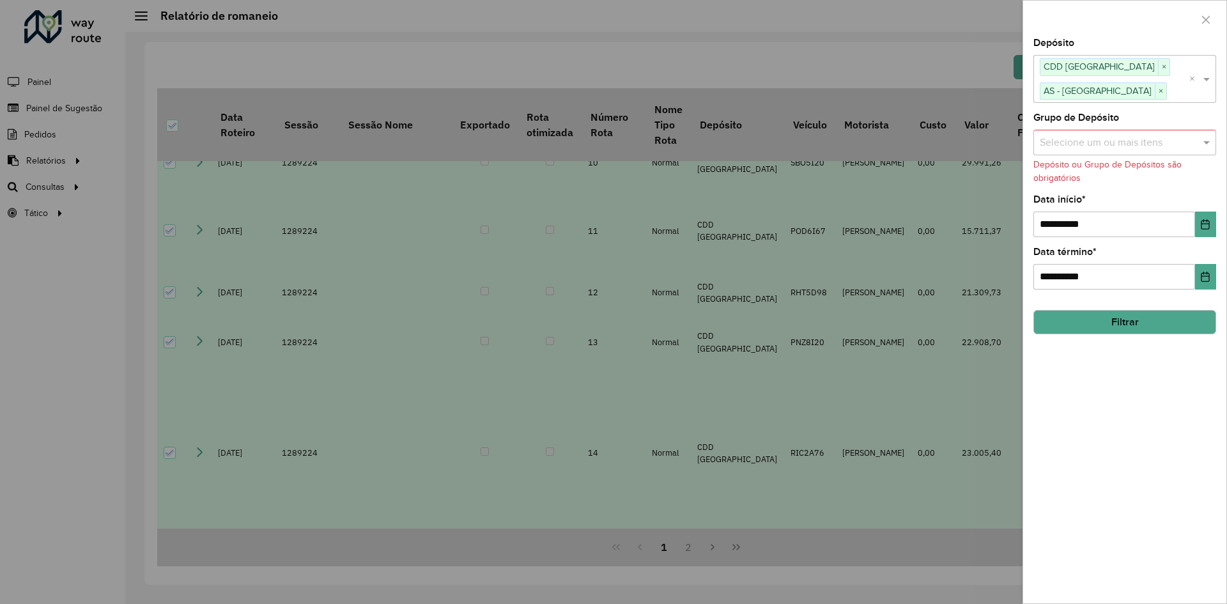
click at [1160, 317] on button "Filtrar" at bounding box center [1124, 322] width 183 height 24
